Goal: Task Accomplishment & Management: Manage account settings

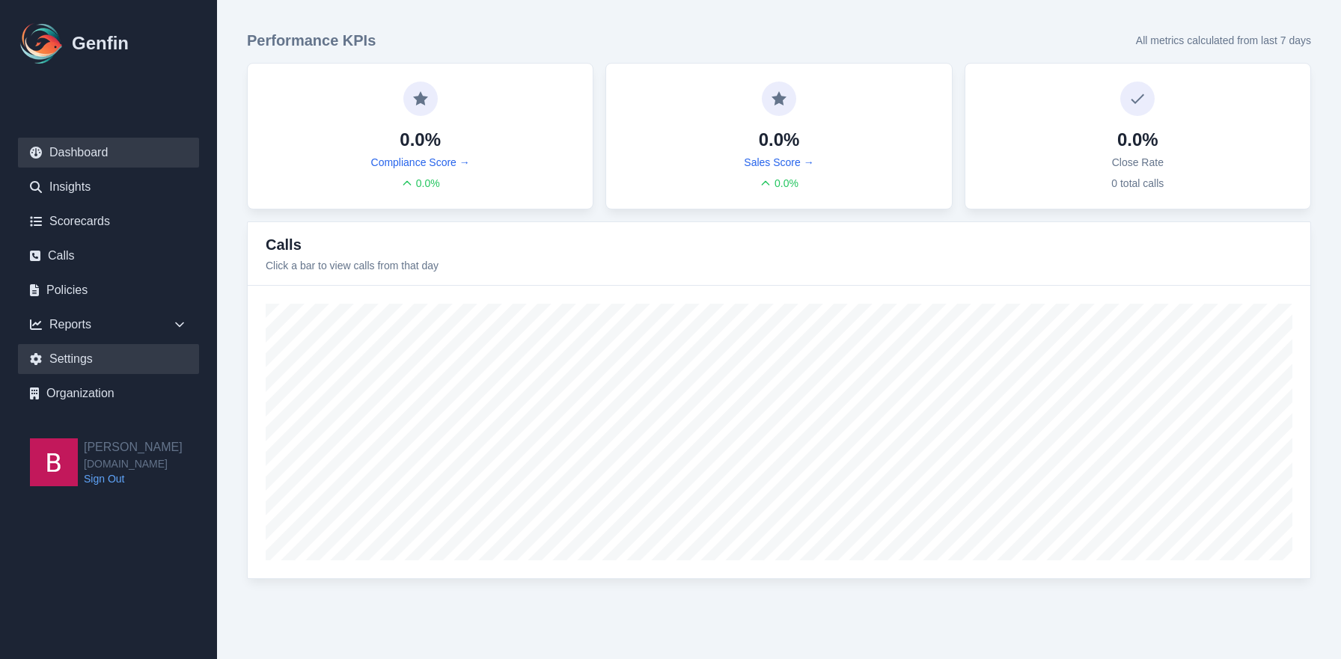
click at [103, 350] on link "Settings" at bounding box center [108, 359] width 181 height 30
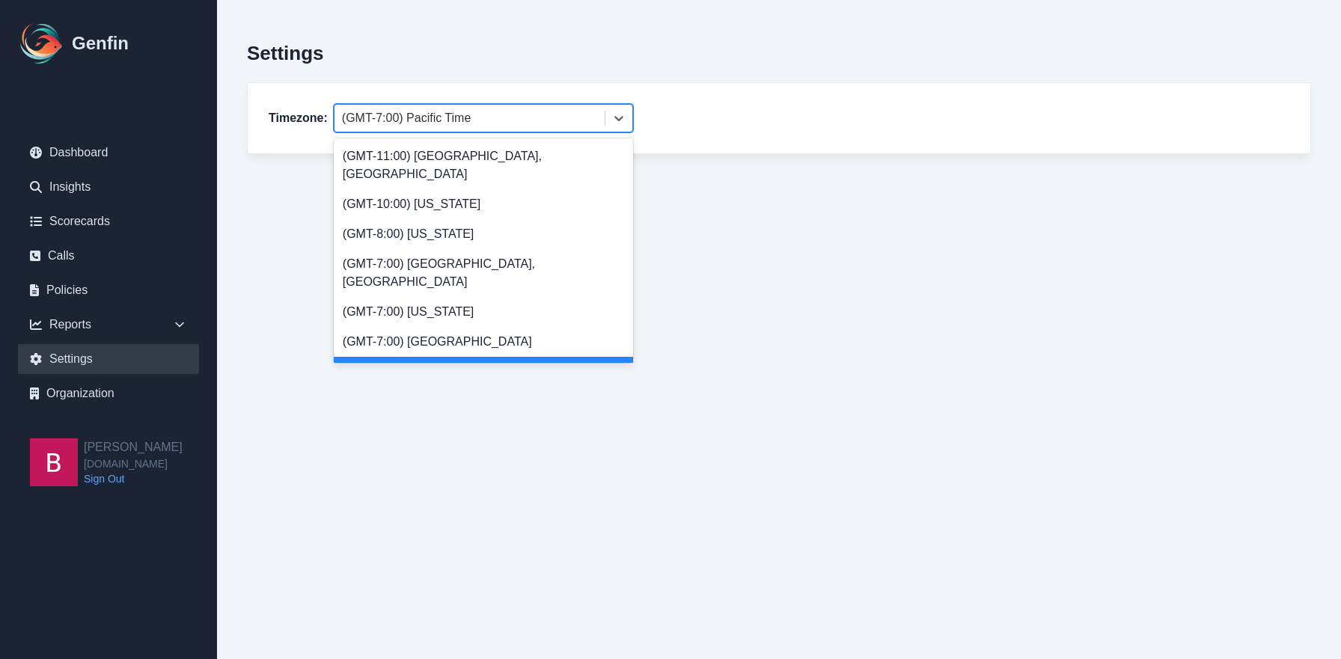
click at [404, 115] on div at bounding box center [469, 118] width 255 height 21
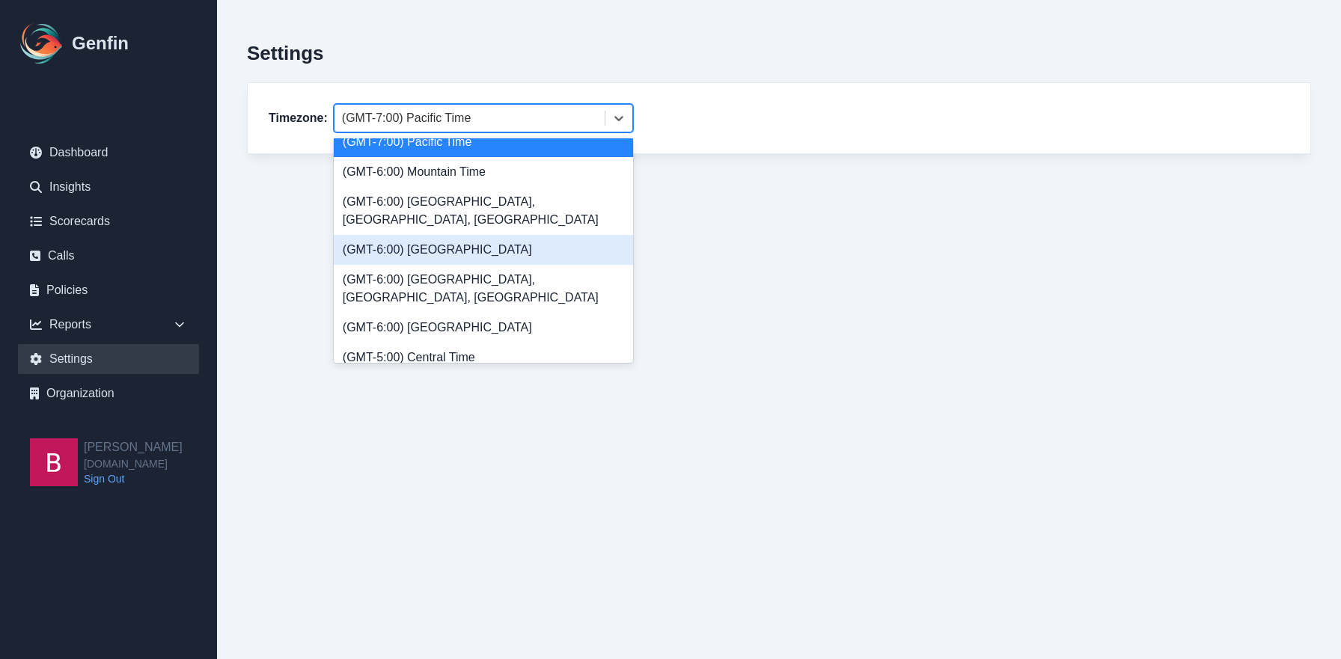
scroll to position [297, 0]
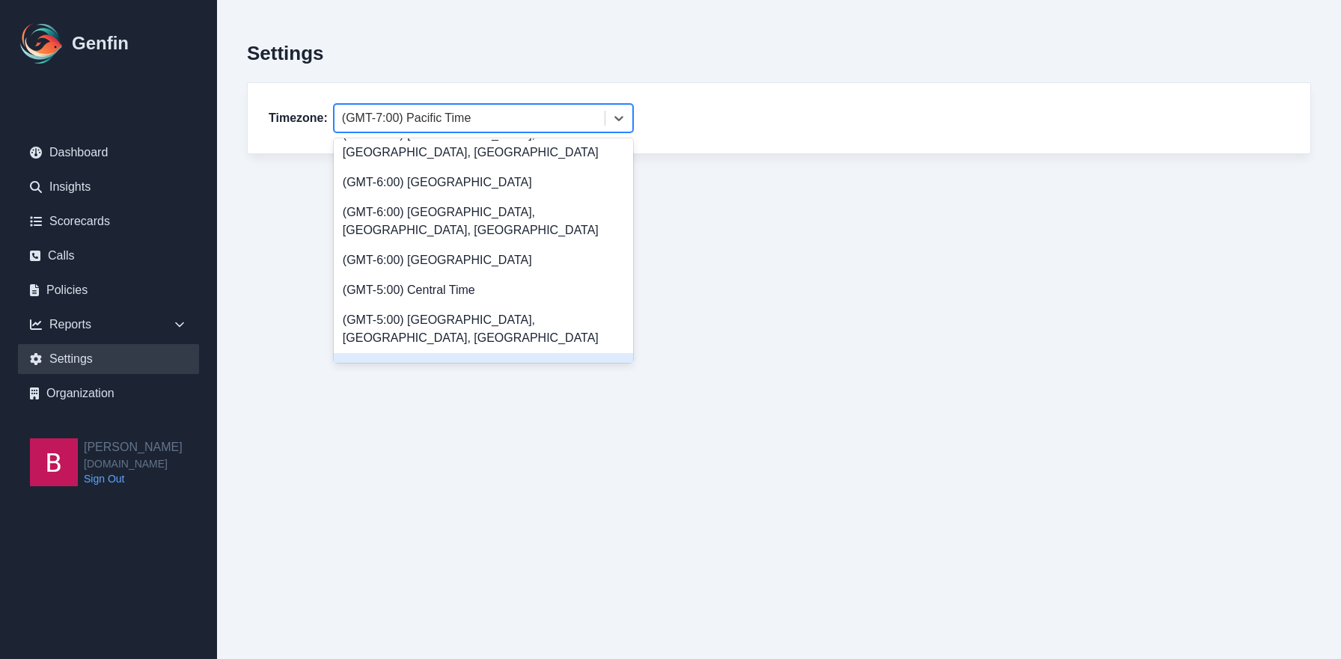
click at [513, 353] on div "(GMT-4:00) Eastern Time" at bounding box center [483, 368] width 299 height 30
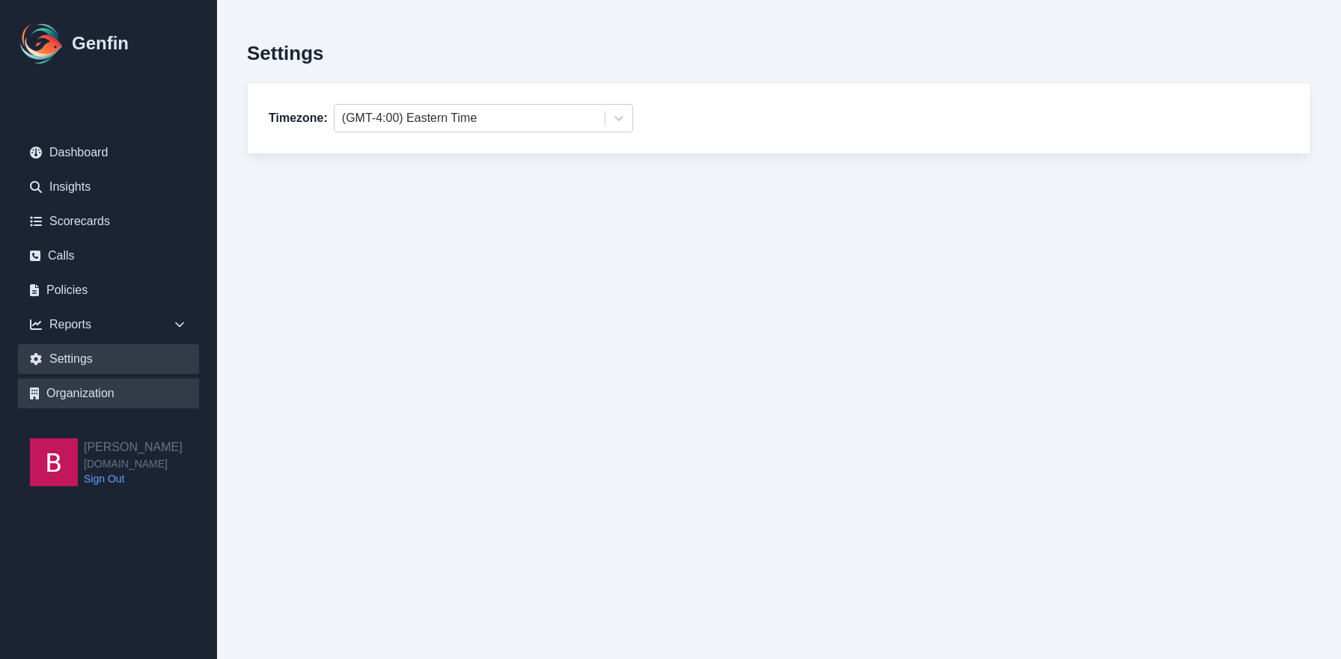
click at [92, 406] on link "Organization" at bounding box center [108, 394] width 181 height 30
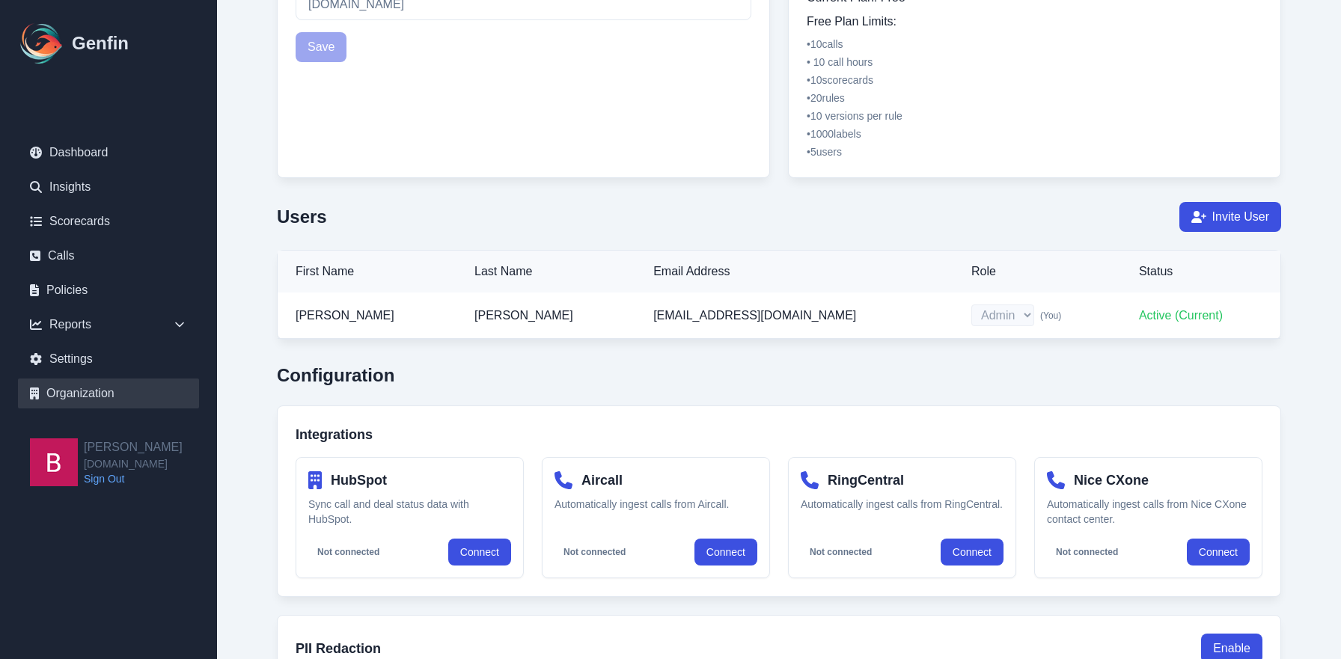
scroll to position [215, 0]
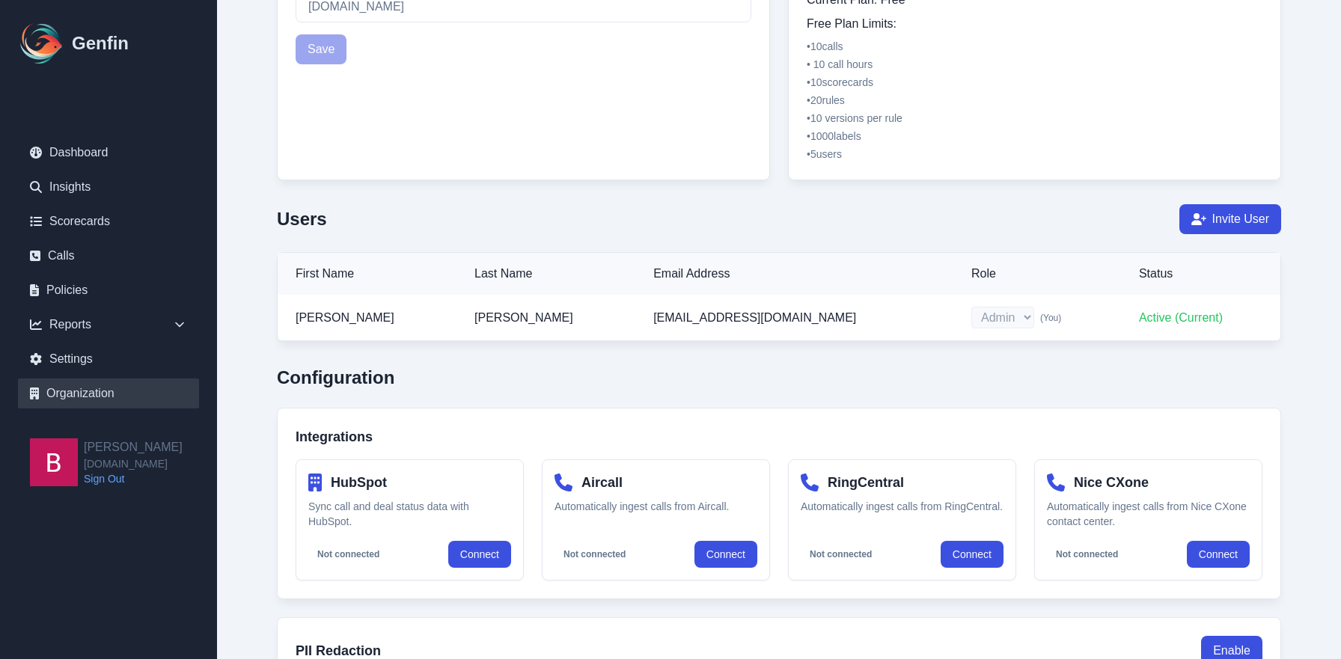
click at [89, 396] on link "Organization" at bounding box center [108, 394] width 181 height 30
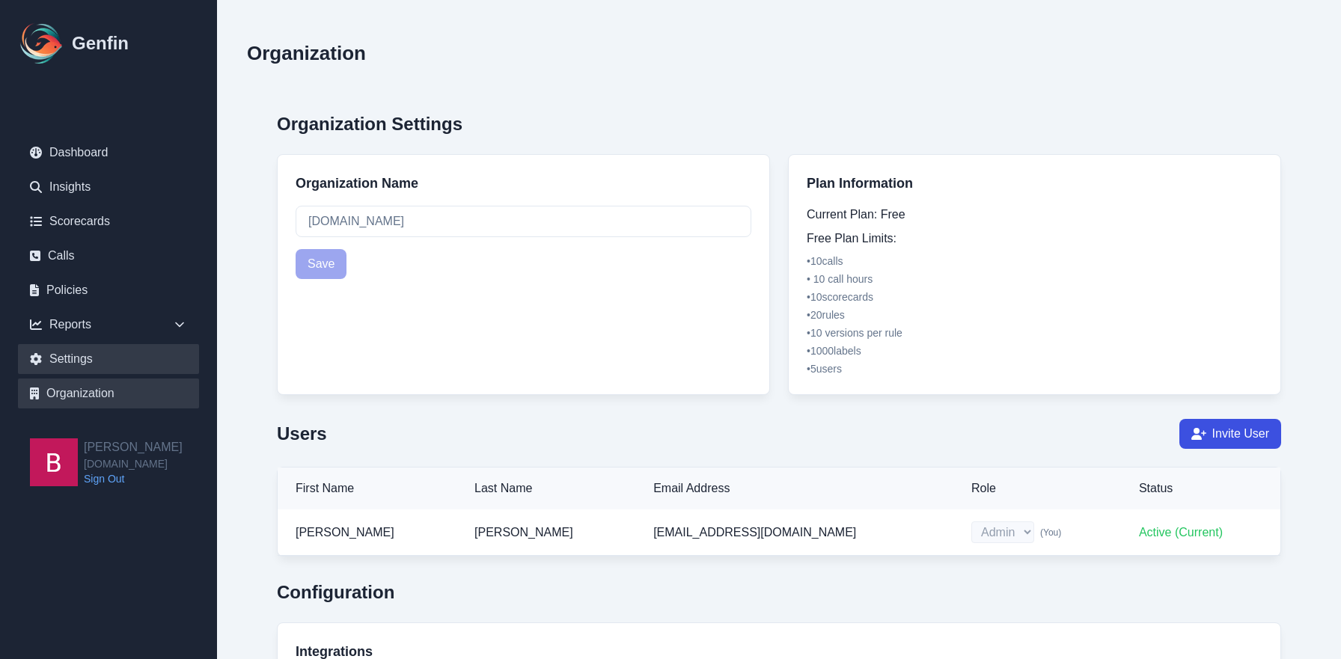
click at [171, 347] on link "Settings" at bounding box center [108, 359] width 181 height 30
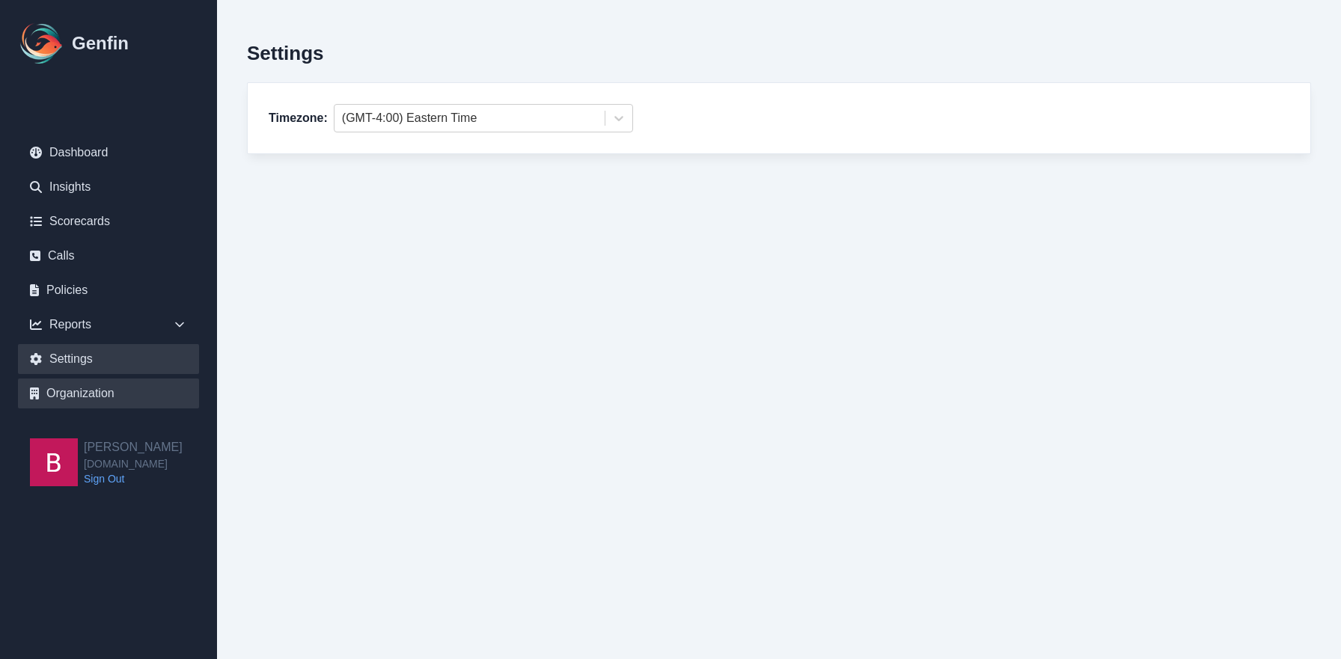
click at [126, 394] on link "Organization" at bounding box center [108, 394] width 181 height 30
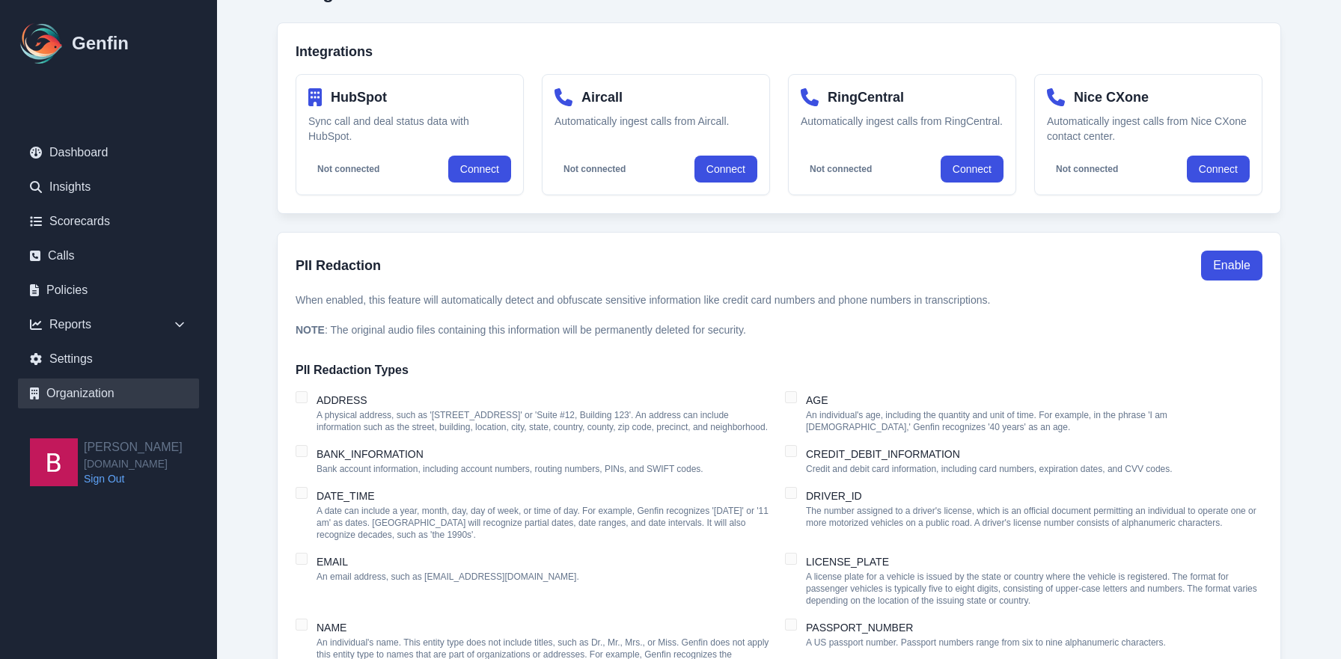
scroll to position [1231, 0]
